Goal: Information Seeking & Learning: Learn about a topic

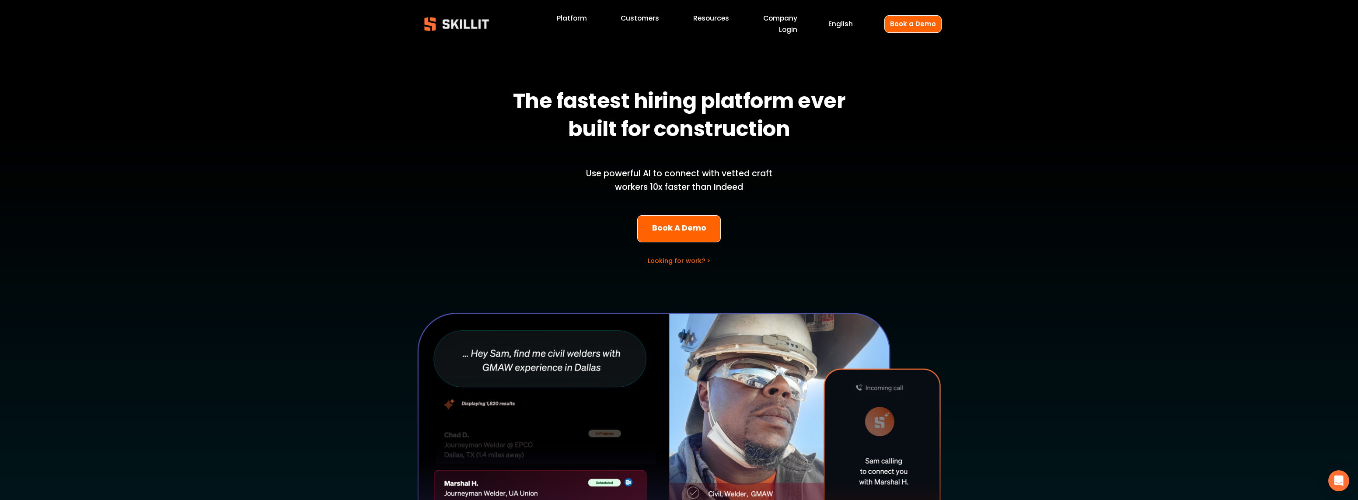
click at [0, 0] on span "Blog" at bounding box center [0, 0] width 0 height 0
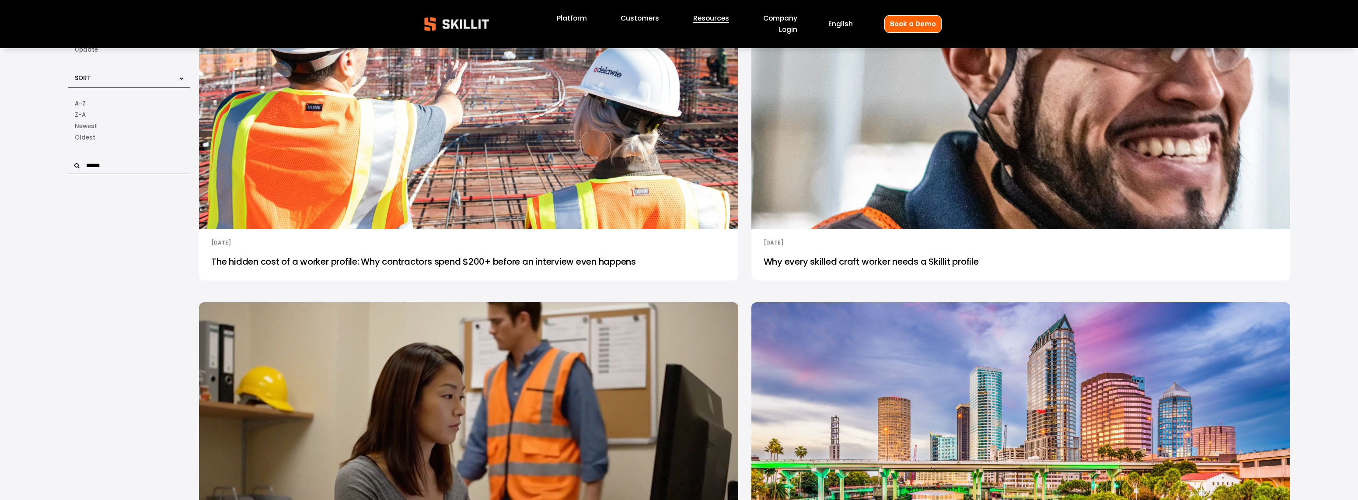
scroll to position [196, 0]
click at [603, 263] on link "The hidden cost of a worker profile: Why contractors spend $200+ before an inte…" at bounding box center [468, 264] width 539 height 32
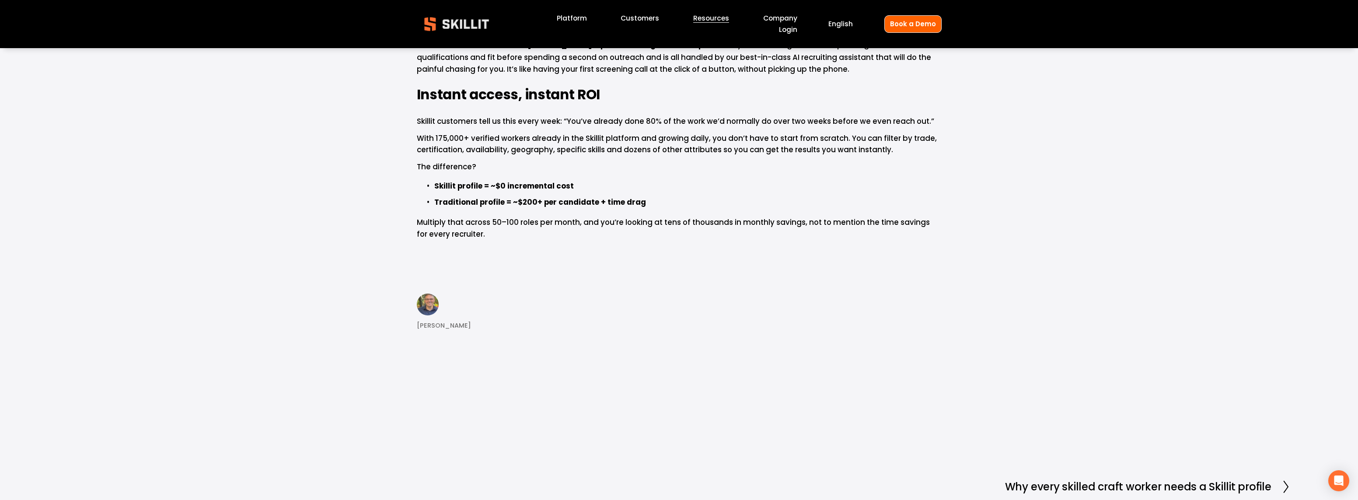
scroll to position [1279, 0]
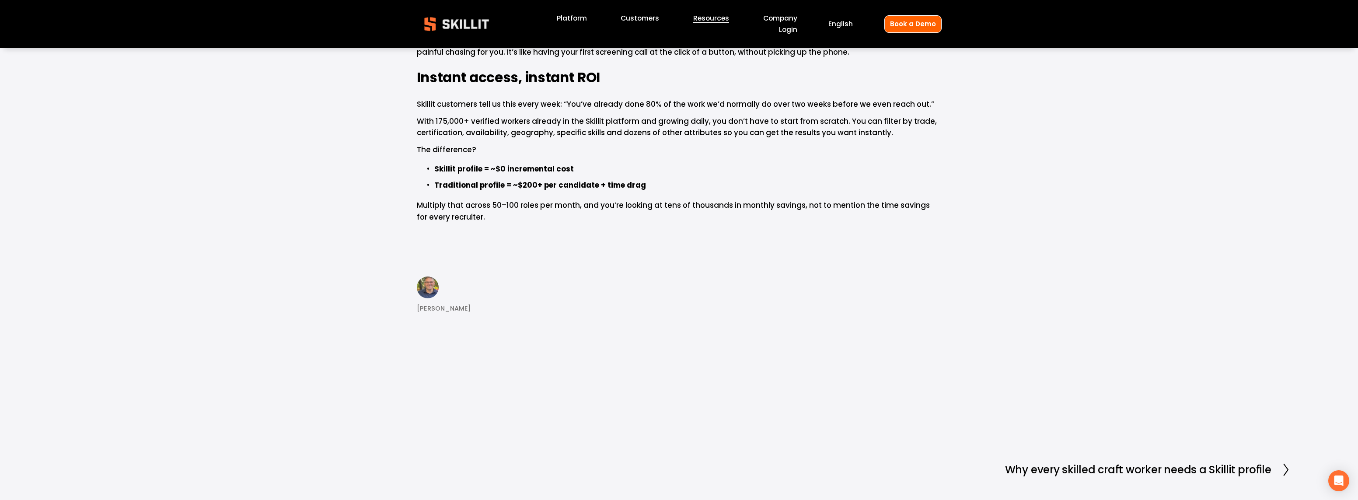
click at [460, 309] on span "[PERSON_NAME]" at bounding box center [444, 309] width 54 height 10
